Goal: Navigation & Orientation: Find specific page/section

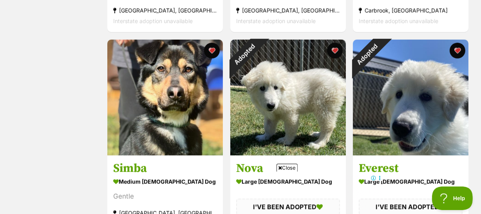
scroll to position [541, 0]
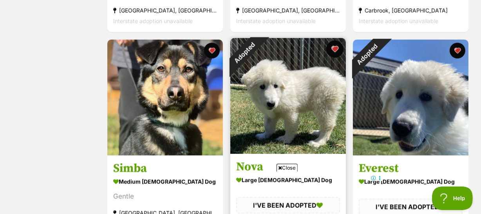
click at [336, 40] on button "favourite" at bounding box center [334, 48] width 17 height 17
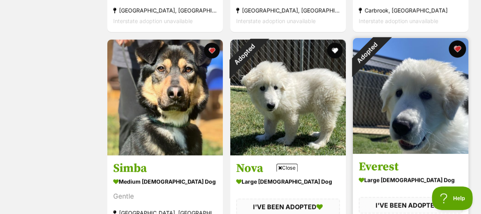
scroll to position [0, 0]
click at [459, 40] on button "favourite" at bounding box center [457, 48] width 17 height 17
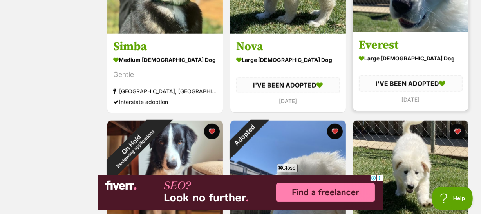
scroll to position [684, 0]
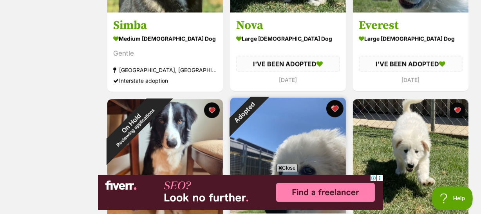
click at [337, 100] on button "favourite" at bounding box center [334, 108] width 17 height 17
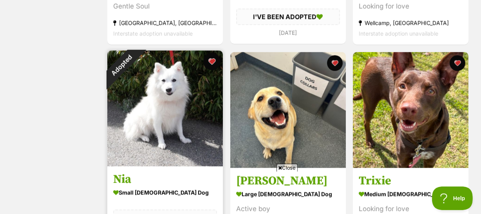
scroll to position [0, 0]
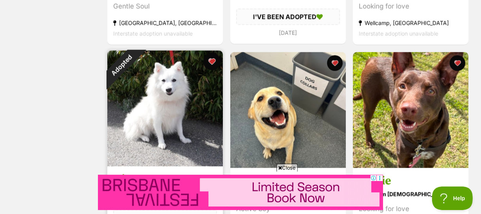
click at [210, 53] on button "favourite" at bounding box center [211, 61] width 17 height 17
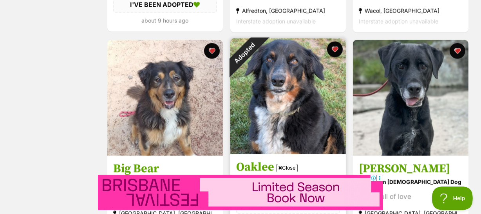
scroll to position [1147, 0]
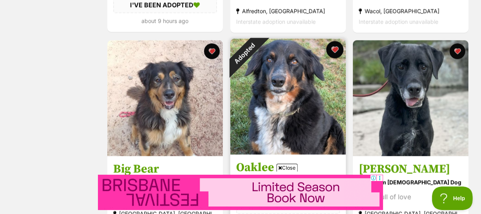
click at [333, 41] on button "favourite" at bounding box center [334, 49] width 17 height 17
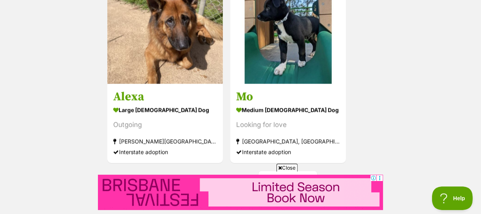
scroll to position [1432, 0]
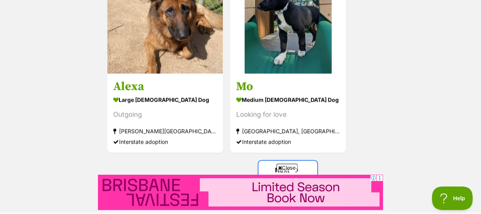
click at [275, 160] on link "Next" at bounding box center [288, 169] width 59 height 19
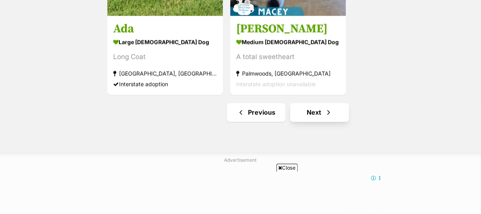
scroll to position [1496, 0]
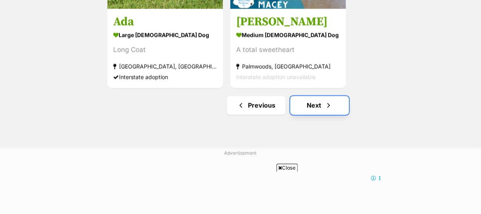
click at [316, 96] on link "Next" at bounding box center [319, 105] width 59 height 19
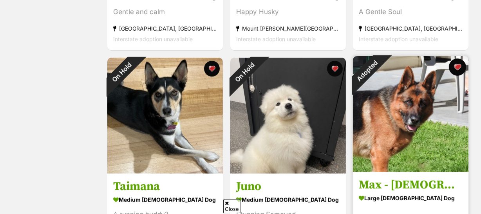
scroll to position [321, 0]
click at [456, 58] on button "favourite" at bounding box center [457, 66] width 17 height 17
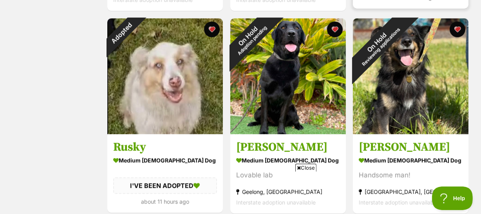
scroll to position [534, 0]
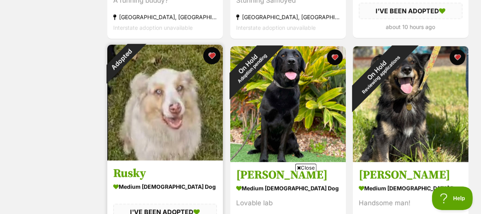
click at [212, 47] on button "favourite" at bounding box center [211, 55] width 17 height 17
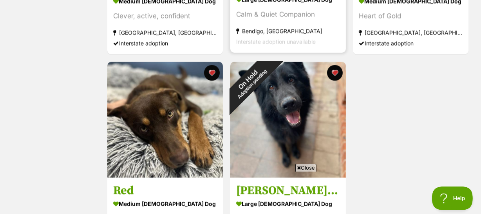
scroll to position [1461, 0]
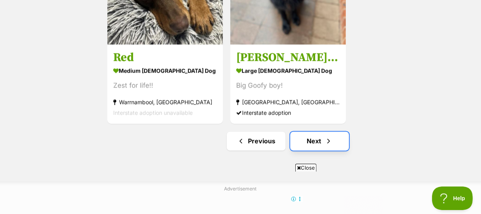
click at [317, 131] on link "Next" at bounding box center [319, 140] width 59 height 19
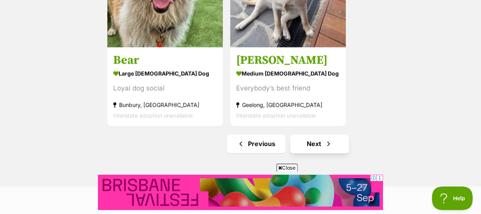
scroll to position [1461, 0]
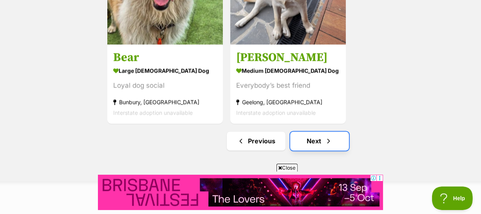
click at [316, 131] on link "Next" at bounding box center [319, 140] width 59 height 19
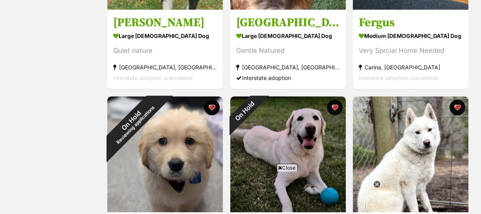
scroll to position [1289, 0]
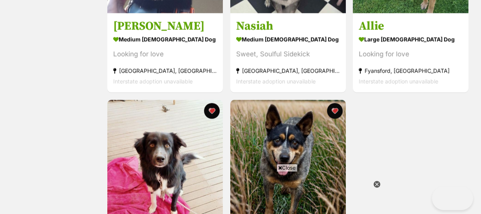
click at [286, 165] on span "Close" at bounding box center [287, 167] width 21 height 8
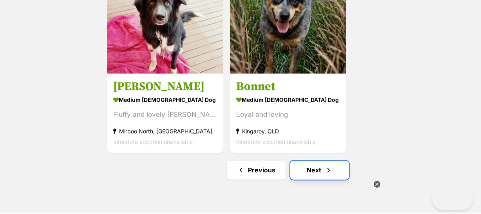
click at [317, 160] on link "Next" at bounding box center [319, 169] width 59 height 19
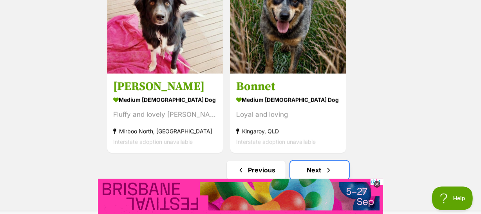
scroll to position [0, 0]
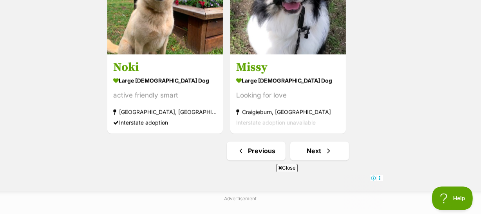
scroll to position [1461, 0]
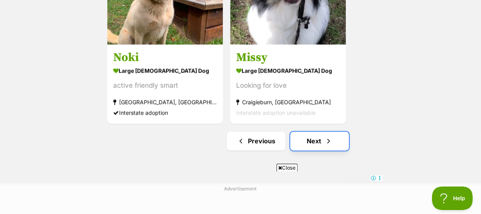
click at [321, 131] on link "Next" at bounding box center [319, 140] width 59 height 19
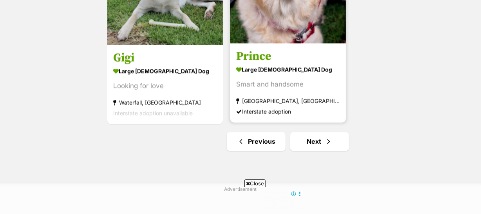
scroll to position [1461, 0]
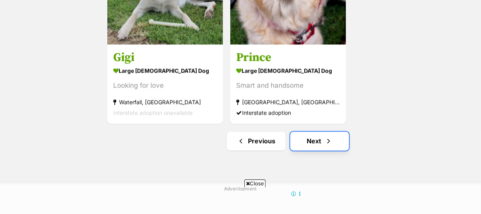
click at [314, 131] on link "Next" at bounding box center [319, 140] width 59 height 19
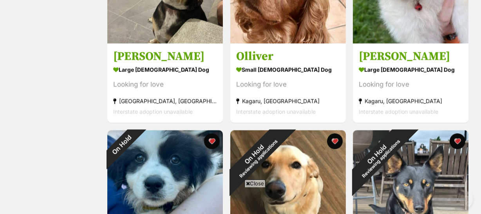
scroll to position [1425, 0]
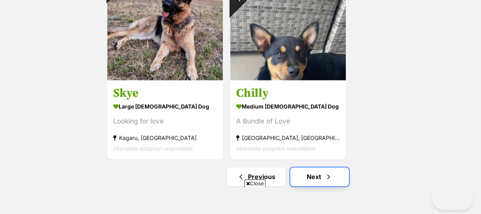
click at [318, 167] on link "Next" at bounding box center [319, 176] width 59 height 19
